Goal: Information Seeking & Learning: Find specific fact

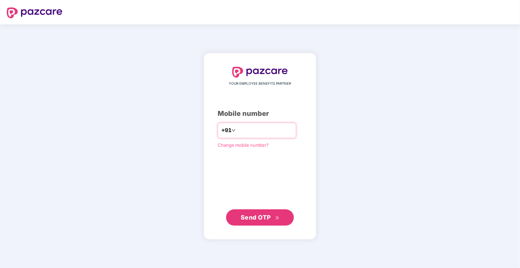
click at [271, 128] on input "number" at bounding box center [265, 130] width 56 height 11
type input "**********"
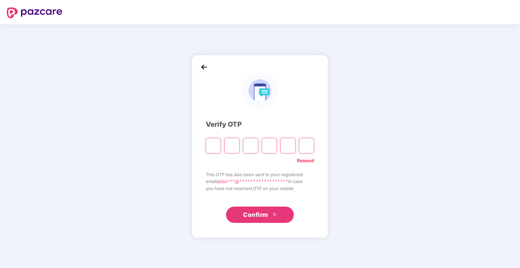
type input "*"
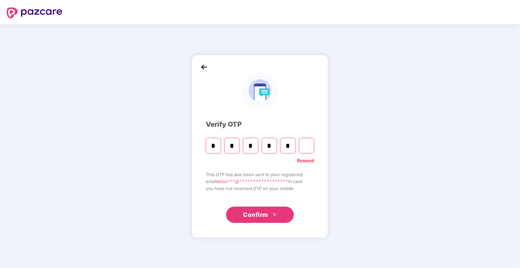
type input "*"
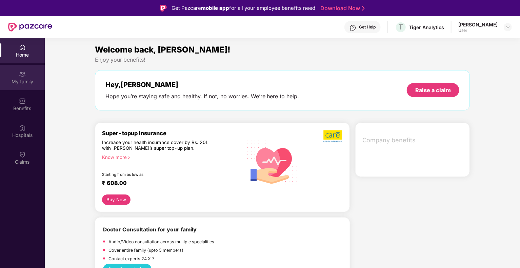
click at [22, 79] on div "My family" at bounding box center [22, 81] width 45 height 7
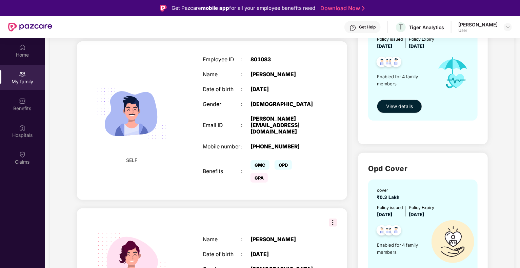
scroll to position [34, 0]
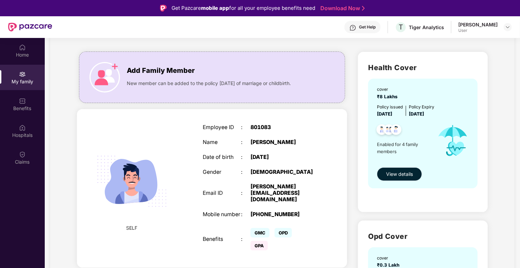
click at [400, 178] on span "View details" at bounding box center [399, 174] width 27 height 7
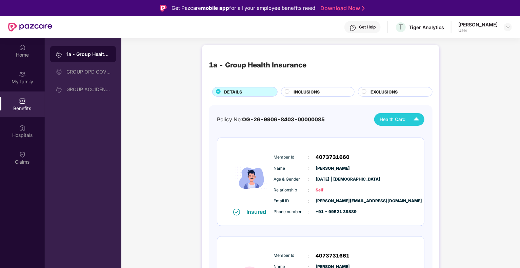
click at [414, 116] on img at bounding box center [417, 120] width 12 height 12
click at [342, 116] on div "Policy No: OG-26-9906-8403-00000085 Health Card" at bounding box center [320, 119] width 207 height 13
click at [416, 117] on img at bounding box center [417, 120] width 12 height 12
click at [418, 135] on img at bounding box center [417, 135] width 5 height 5
click at [407, 116] on div "Health Card" at bounding box center [401, 120] width 43 height 12
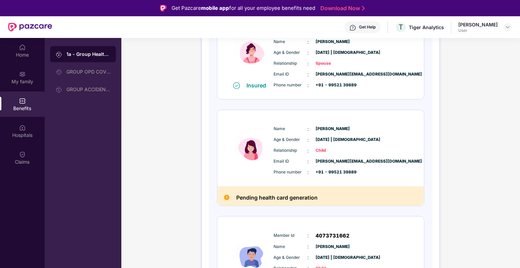
scroll to position [237, 0]
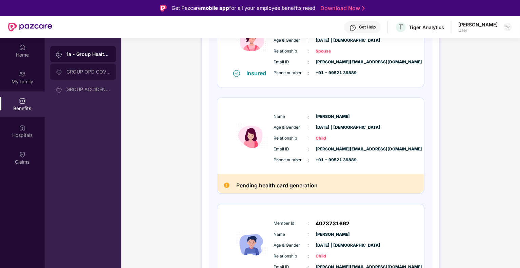
click at [90, 69] on div "GROUP OPD COVER" at bounding box center [88, 71] width 44 height 5
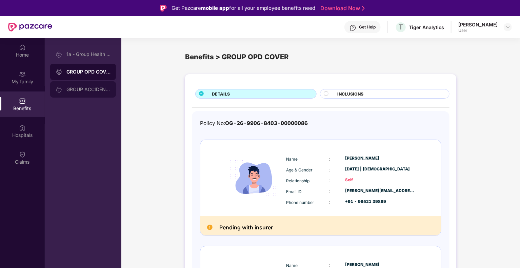
click at [85, 88] on div "GROUP ACCIDENTAL INSURANCE" at bounding box center [88, 89] width 44 height 5
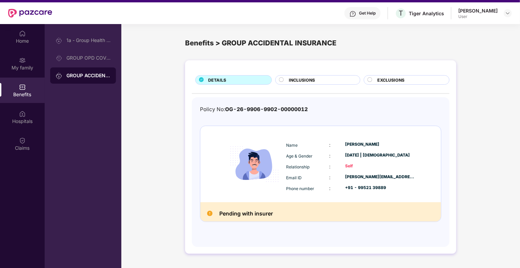
scroll to position [4, 0]
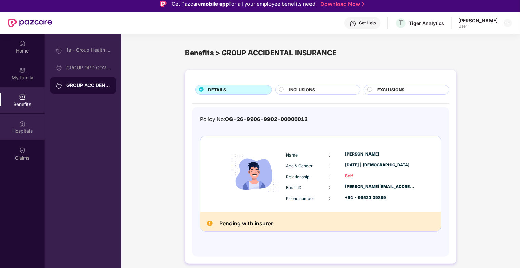
click at [19, 121] on img at bounding box center [22, 123] width 7 height 7
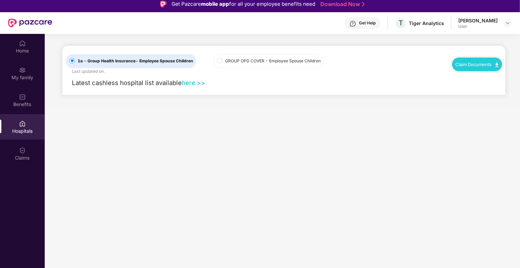
click at [295, 65] on label "GROUP OPD COVER - Employee Spouse Children" at bounding box center [268, 61] width 111 height 14
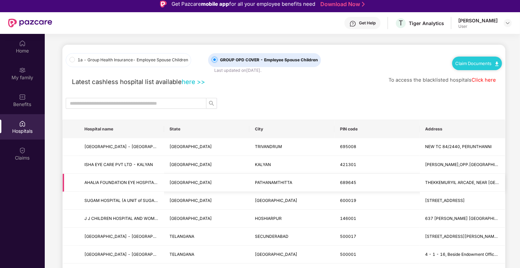
scroll to position [0, 0]
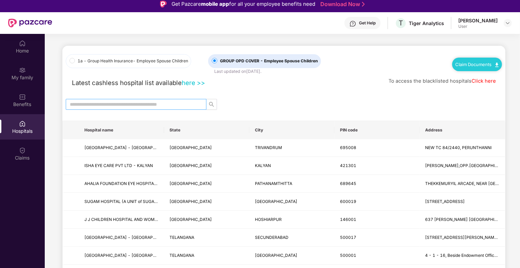
click at [146, 104] on input "text" at bounding box center [133, 104] width 127 height 7
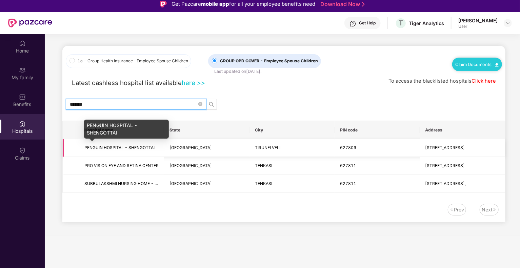
type input "*******"
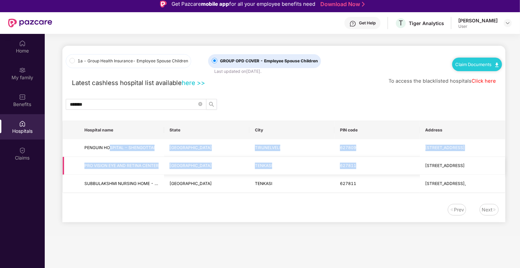
drag, startPoint x: 110, startPoint y: 148, endPoint x: 370, endPoint y: 162, distance: 260.1
click at [370, 162] on tbody "PENGUIN HOSPITAL - [GEOGRAPHIC_DATA] [GEOGRAPHIC_DATA] [GEOGRAPHIC_DATA] 627809…" at bounding box center [284, 166] width 442 height 54
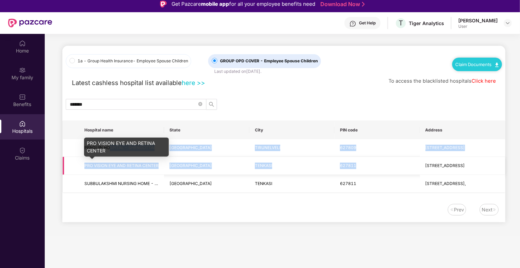
click at [97, 166] on span "PRO VISION EYE AND RETINA CENTER" at bounding box center [121, 165] width 74 height 5
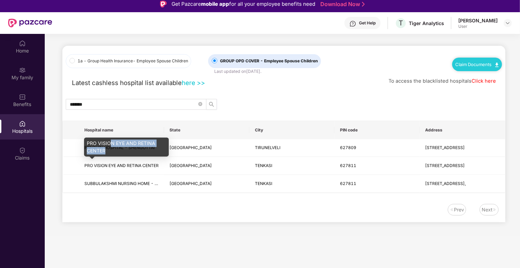
drag, startPoint x: 111, startPoint y: 145, endPoint x: 149, endPoint y: 156, distance: 40.0
click at [149, 156] on div "PRO VISION EYE AND RETINA CENTER" at bounding box center [126, 147] width 85 height 19
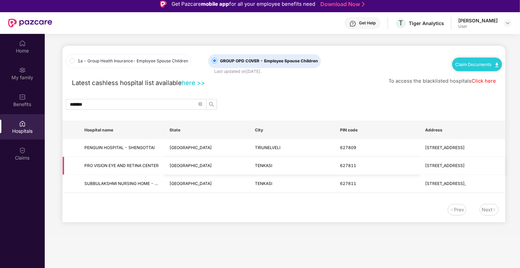
click at [466, 168] on span "[STREET_ADDRESS]" at bounding box center [462, 166] width 74 height 6
click at [465, 167] on span "[STREET_ADDRESS]" at bounding box center [445, 165] width 40 height 5
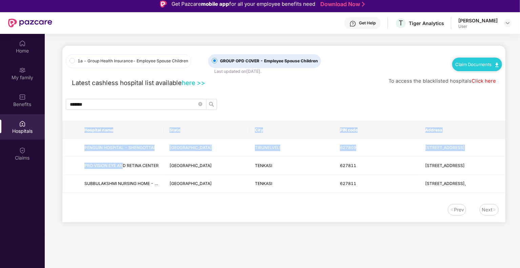
drag, startPoint x: 123, startPoint y: 165, endPoint x: 251, endPoint y: 194, distance: 130.9
click at [251, 194] on div "1a - Group Health Insurance - Employee Spouse Children GROUP OPD COVER - Employ…" at bounding box center [283, 134] width 443 height 177
